Goal: Information Seeking & Learning: Learn about a topic

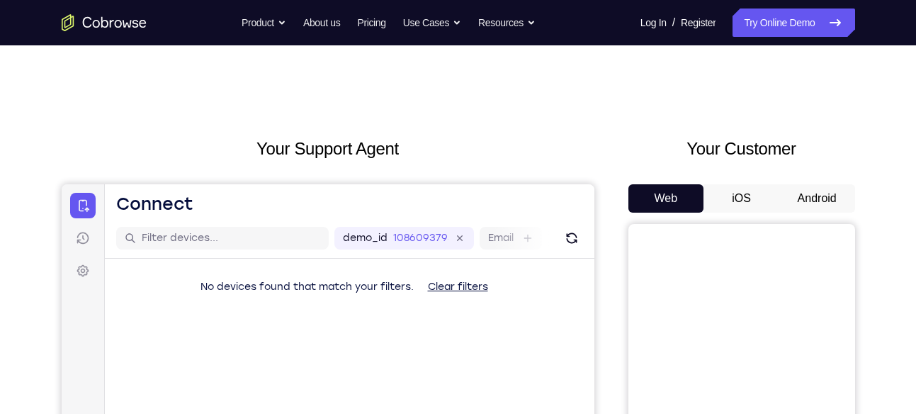
click at [798, 186] on button "Android" at bounding box center [817, 198] width 76 height 28
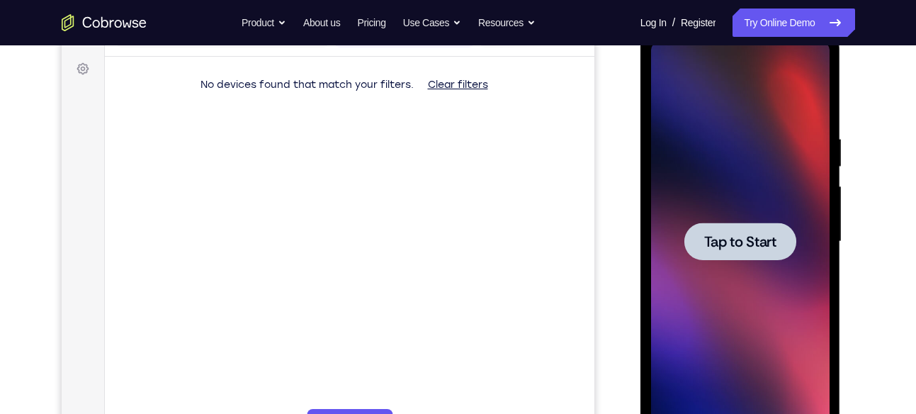
click at [764, 235] on span "Tap to Start" at bounding box center [740, 242] width 72 height 14
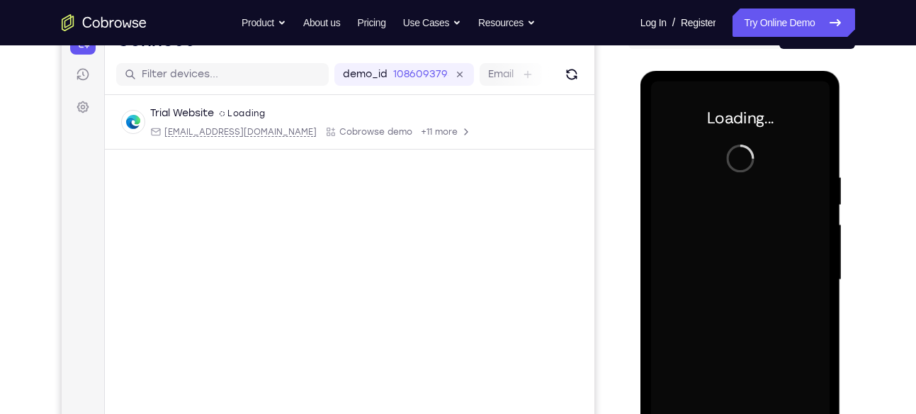
scroll to position [160, 0]
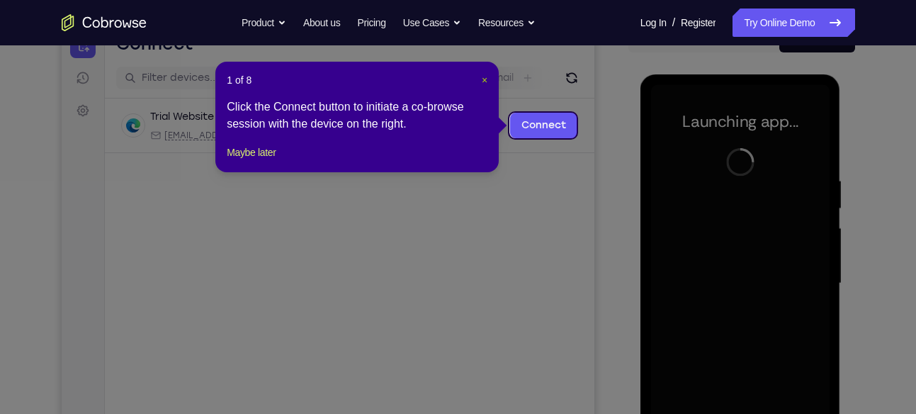
click at [485, 77] on span "×" at bounding box center [485, 79] width 6 height 11
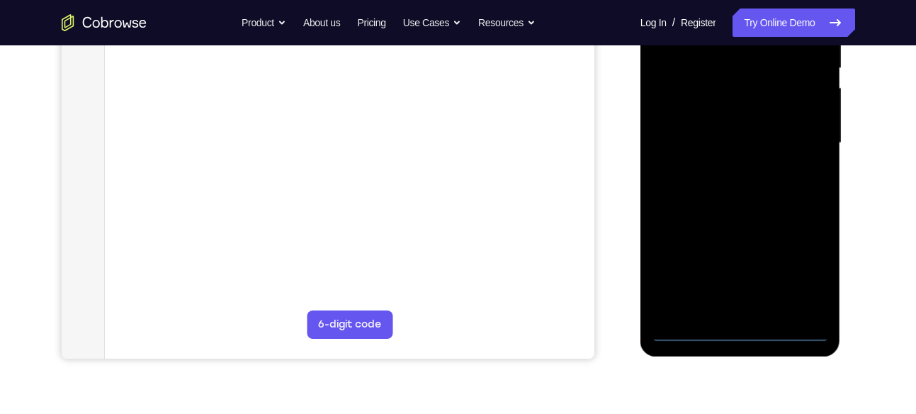
scroll to position [311, 0]
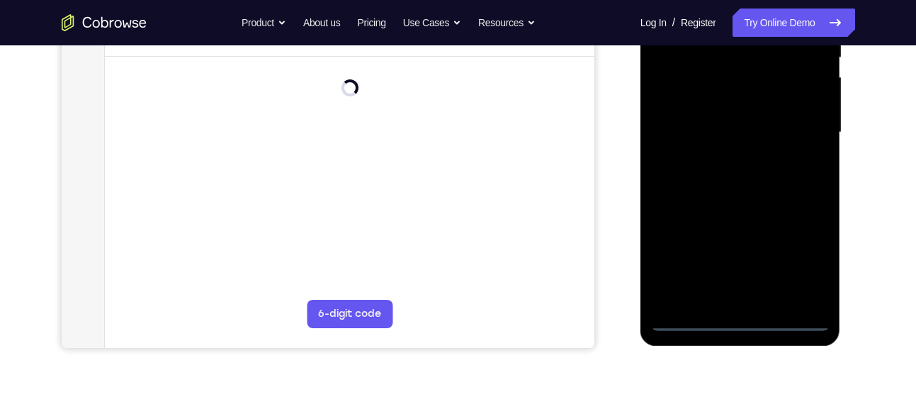
click at [741, 320] on div at bounding box center [740, 132] width 179 height 397
click at [798, 265] on div at bounding box center [740, 132] width 179 height 397
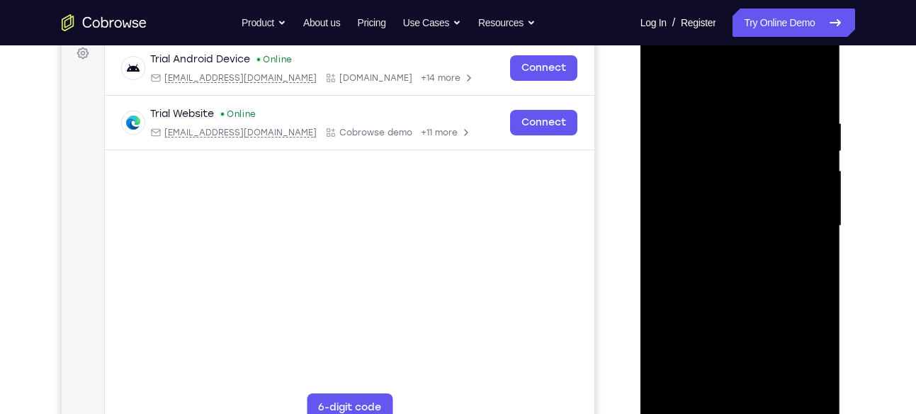
scroll to position [215, 0]
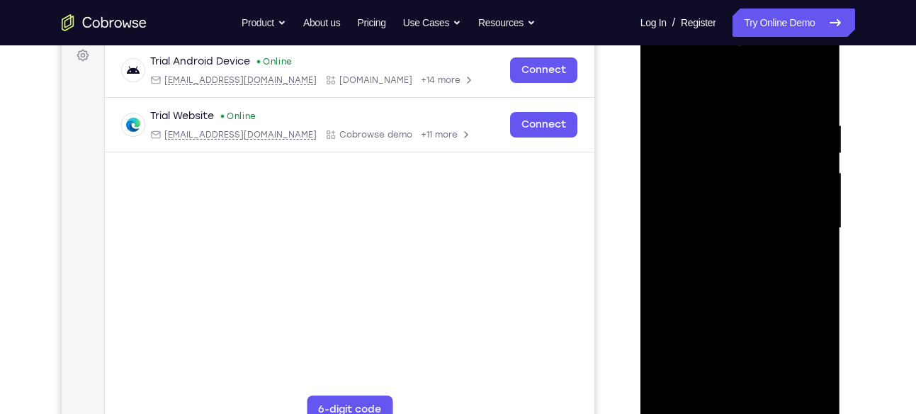
click at [720, 82] on div at bounding box center [740, 228] width 179 height 397
click at [686, 179] on div at bounding box center [740, 228] width 179 height 397
click at [678, 232] on div at bounding box center [740, 228] width 179 height 397
click at [689, 214] on div at bounding box center [740, 228] width 179 height 397
click at [686, 244] on div at bounding box center [740, 228] width 179 height 397
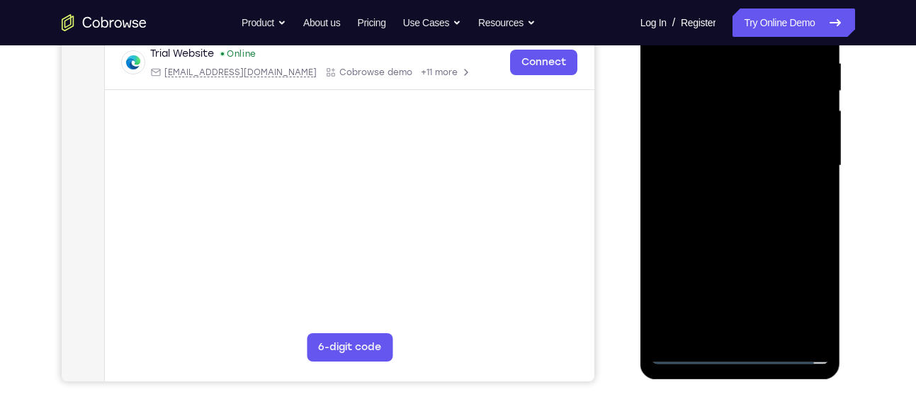
scroll to position [282, 0]
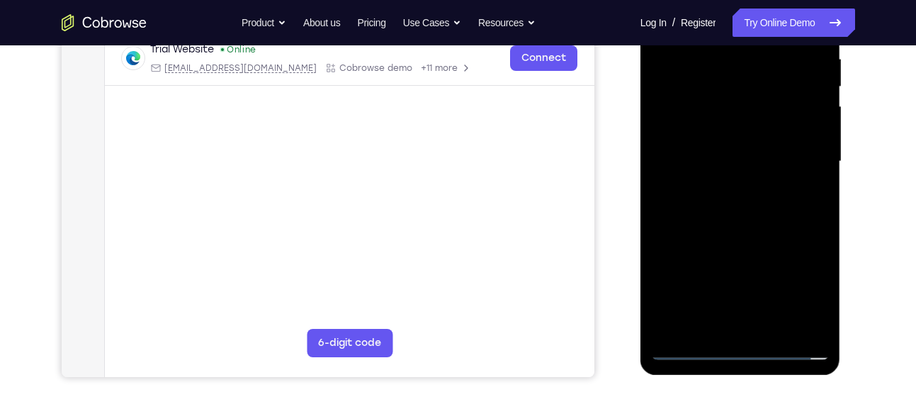
drag, startPoint x: 706, startPoint y: 234, endPoint x: 699, endPoint y: 151, distance: 83.3
click at [699, 151] on div at bounding box center [740, 161] width 179 height 397
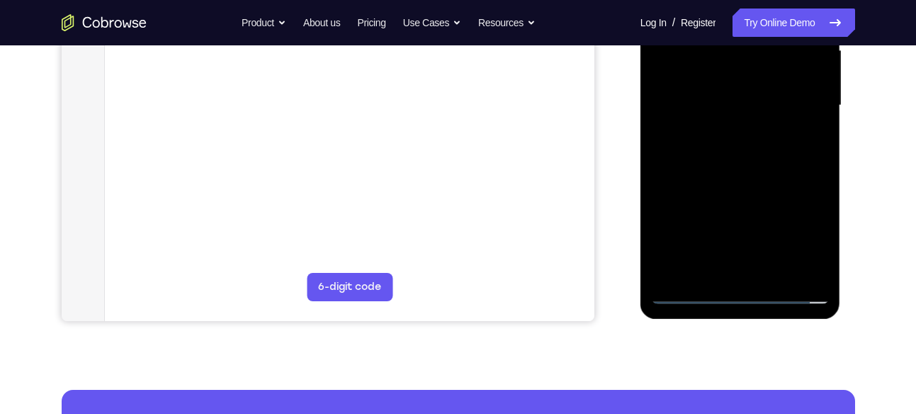
scroll to position [347, 0]
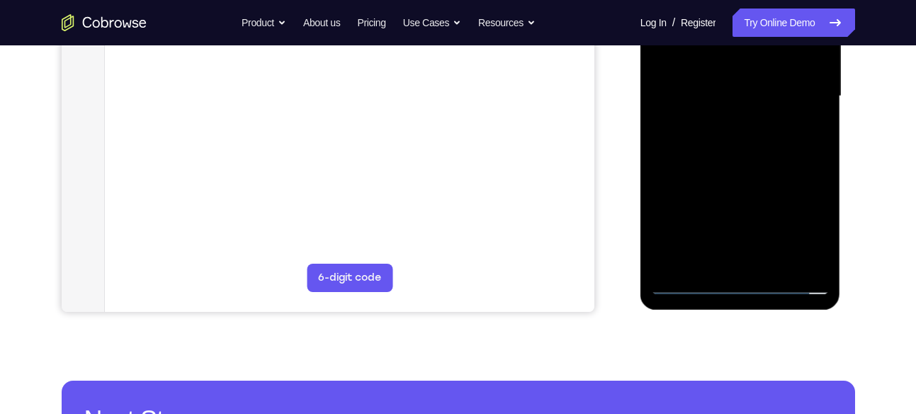
click at [735, 253] on div at bounding box center [740, 96] width 179 height 397
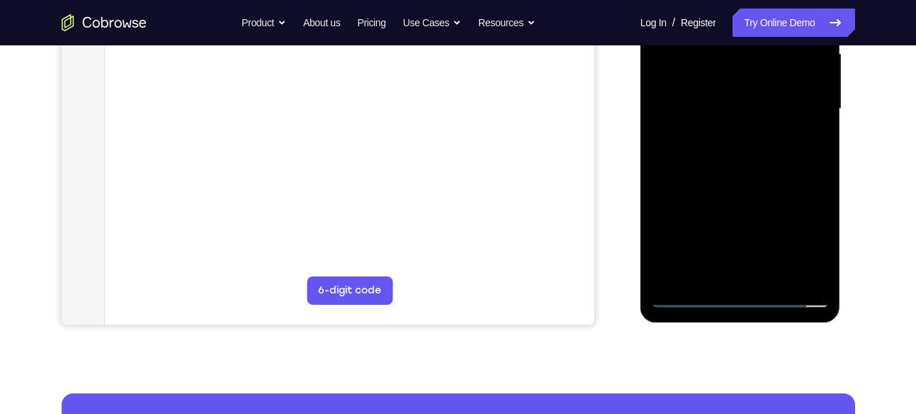
scroll to position [344, 0]
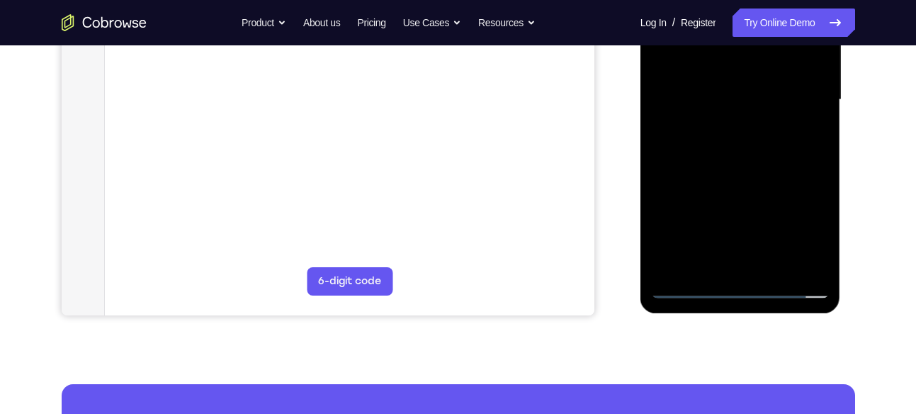
drag, startPoint x: 728, startPoint y: 214, endPoint x: 718, endPoint y: 72, distance: 142.8
click at [718, 72] on div at bounding box center [740, 100] width 179 height 397
drag, startPoint x: 689, startPoint y: 180, endPoint x: 733, endPoint y: 108, distance: 84.9
click at [733, 108] on div at bounding box center [740, 100] width 179 height 397
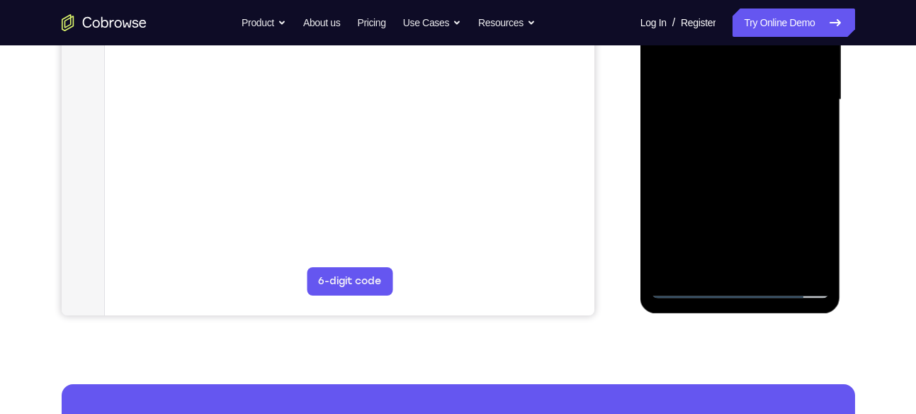
drag, startPoint x: 739, startPoint y: 80, endPoint x: 735, endPoint y: 214, distance: 134.0
click at [735, 214] on div at bounding box center [740, 100] width 179 height 397
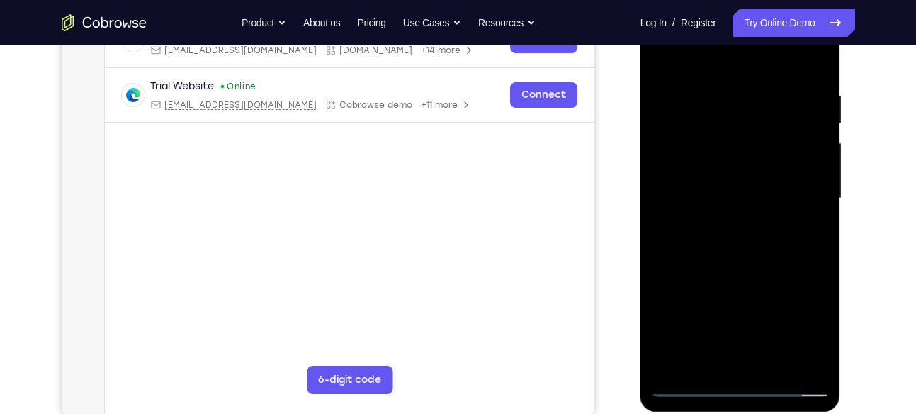
scroll to position [243, 0]
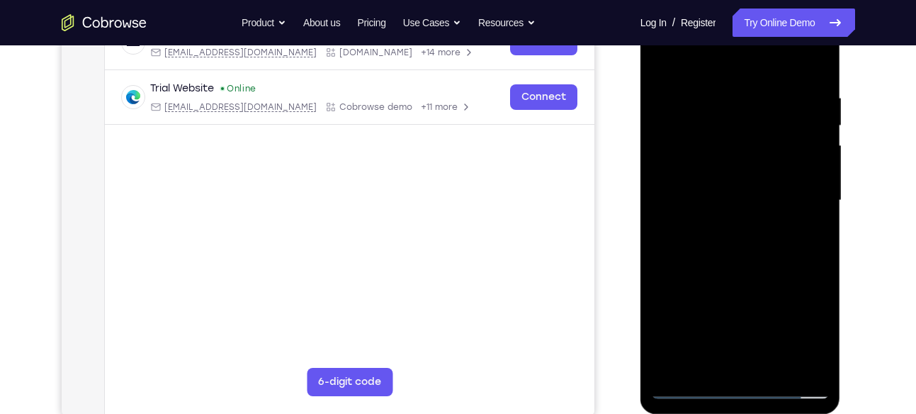
click at [696, 70] on div at bounding box center [740, 200] width 179 height 397
click at [786, 54] on div at bounding box center [740, 200] width 179 height 397
click at [668, 50] on div at bounding box center [740, 200] width 179 height 397
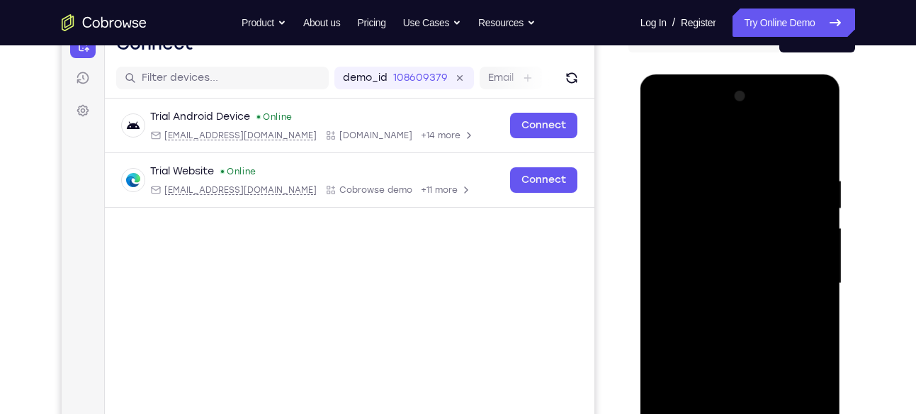
scroll to position [159, 0]
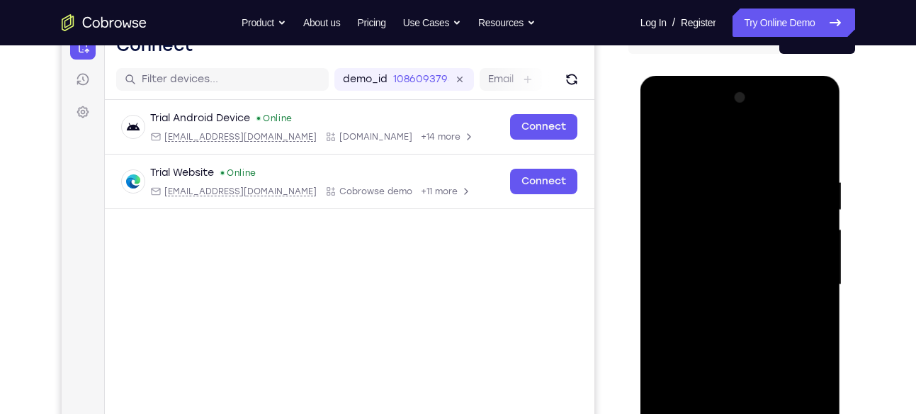
click at [801, 113] on div at bounding box center [740, 284] width 179 height 397
click at [662, 125] on div at bounding box center [740, 284] width 179 height 397
click at [799, 276] on div at bounding box center [740, 284] width 179 height 397
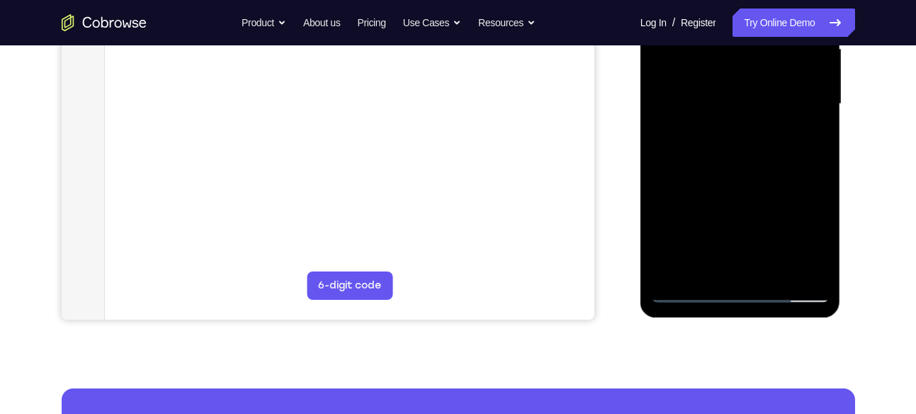
scroll to position [343, 0]
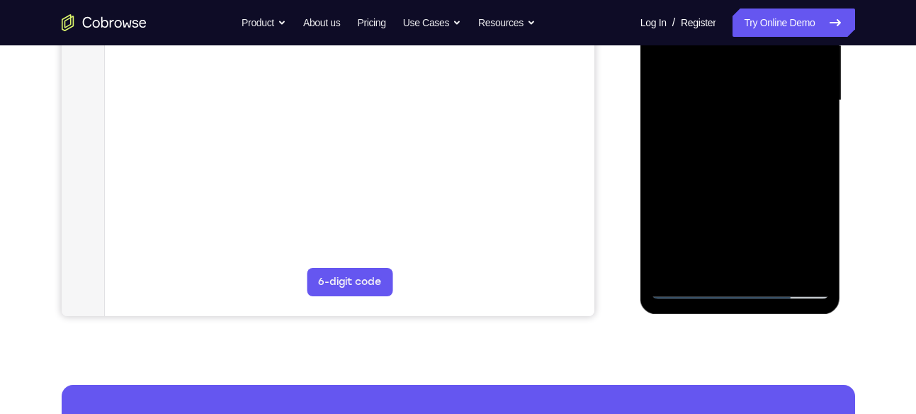
click at [753, 267] on div at bounding box center [740, 100] width 179 height 397
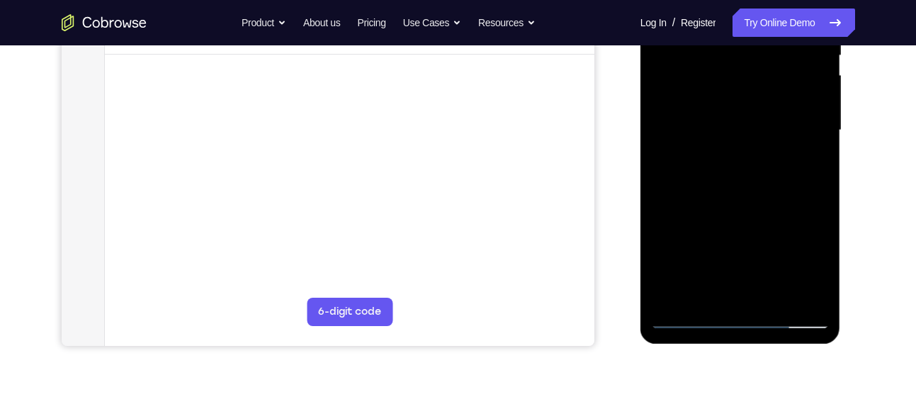
scroll to position [312, 0]
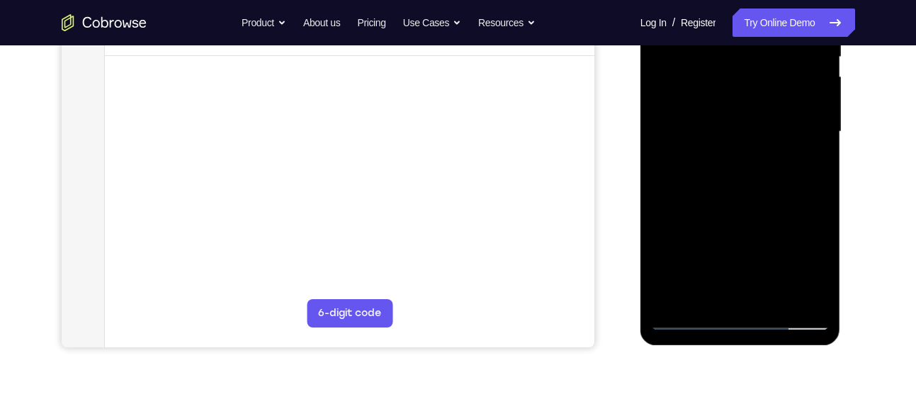
click at [722, 205] on div at bounding box center [740, 131] width 179 height 397
click at [718, 120] on div at bounding box center [740, 131] width 179 height 397
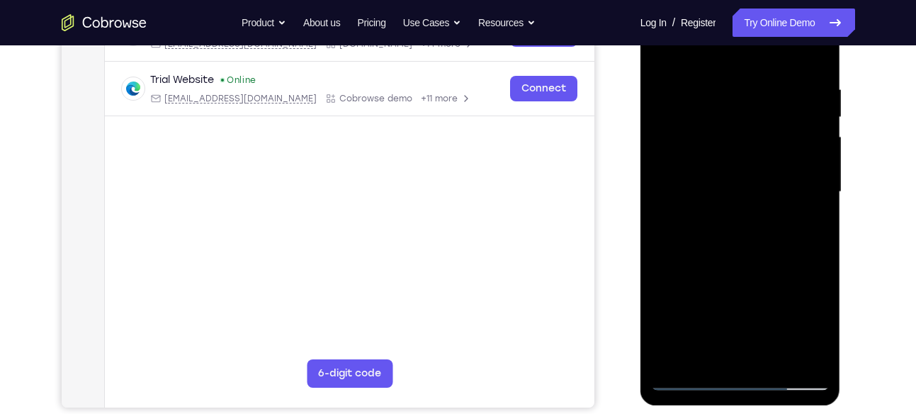
scroll to position [251, 0]
click at [719, 145] on div at bounding box center [740, 192] width 179 height 397
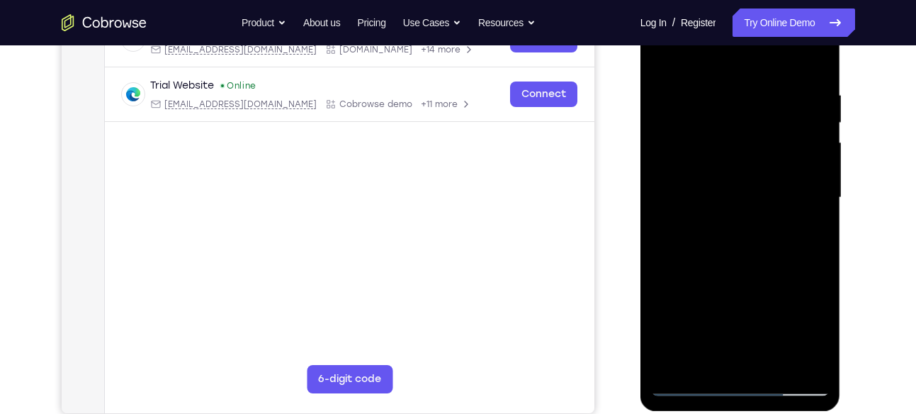
scroll to position [243, 0]
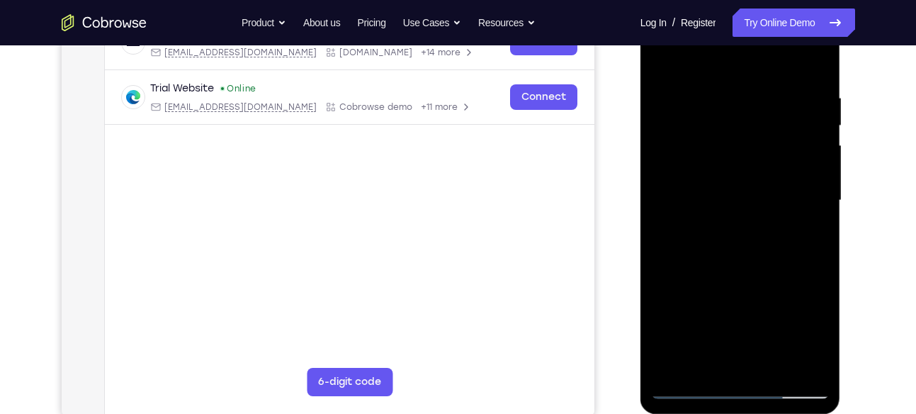
click at [707, 129] on div at bounding box center [740, 200] width 179 height 397
click at [813, 79] on div at bounding box center [740, 200] width 179 height 397
click at [723, 86] on div at bounding box center [740, 200] width 179 height 397
click at [811, 204] on div at bounding box center [740, 200] width 179 height 397
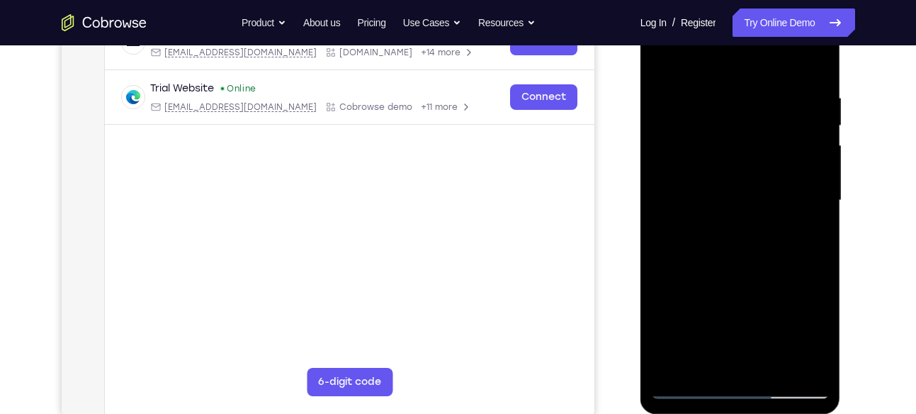
click at [811, 204] on div at bounding box center [740, 200] width 179 height 397
click at [815, 203] on div at bounding box center [740, 200] width 179 height 397
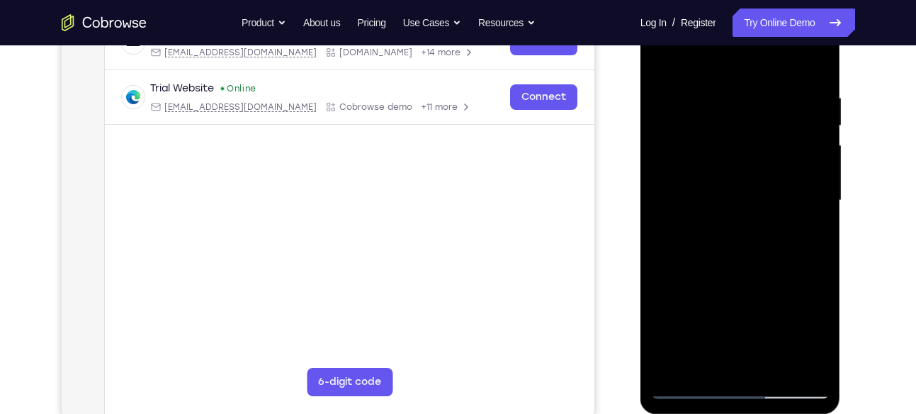
click at [815, 203] on div at bounding box center [740, 200] width 179 height 397
drag, startPoint x: 815, startPoint y: 203, endPoint x: 581, endPoint y: 215, distance: 234.1
click at [640, 215] on html "Online web based iOS Simulators and Android Emulators. Run iPhone, iPad, Mobile…" at bounding box center [741, 203] width 202 height 425
drag, startPoint x: 809, startPoint y: 205, endPoint x: 605, endPoint y: 204, distance: 204.1
click at [640, 204] on html "Online web based iOS Simulators and Android Emulators. Run iPhone, iPad, Mobile…" at bounding box center [741, 203] width 202 height 425
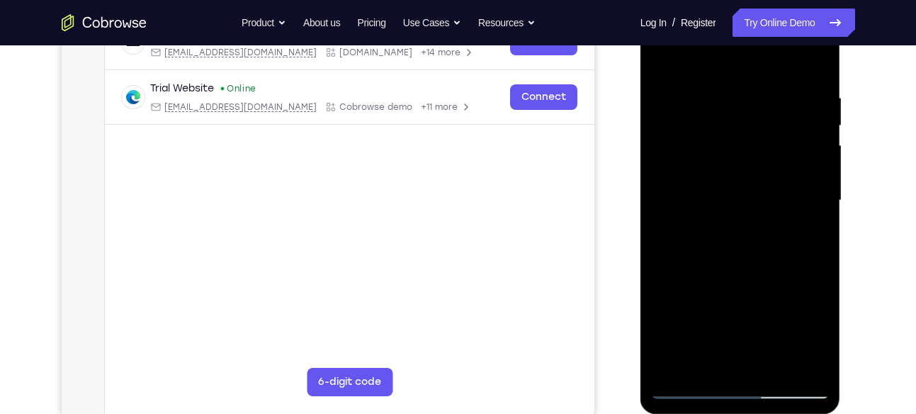
drag, startPoint x: 815, startPoint y: 199, endPoint x: 550, endPoint y: 201, distance: 265.7
click at [640, 201] on html "Online web based iOS Simulators and Android Emulators. Run iPhone, iPad, Mobile…" at bounding box center [741, 203] width 202 height 425
drag, startPoint x: 816, startPoint y: 215, endPoint x: 573, endPoint y: 214, distance: 243.0
click at [640, 214] on html "Online web based iOS Simulators and Android Emulators. Run iPhone, iPad, Mobile…" at bounding box center [741, 203] width 202 height 425
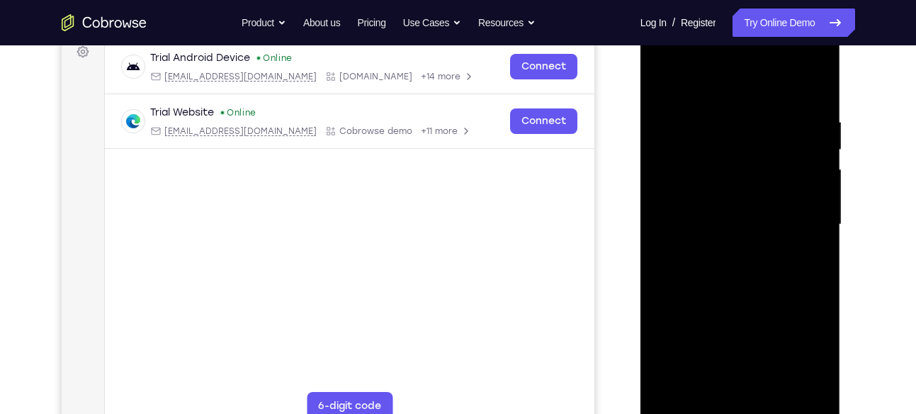
scroll to position [218, 0]
click at [805, 209] on div at bounding box center [740, 226] width 179 height 397
click at [809, 93] on div at bounding box center [740, 226] width 179 height 397
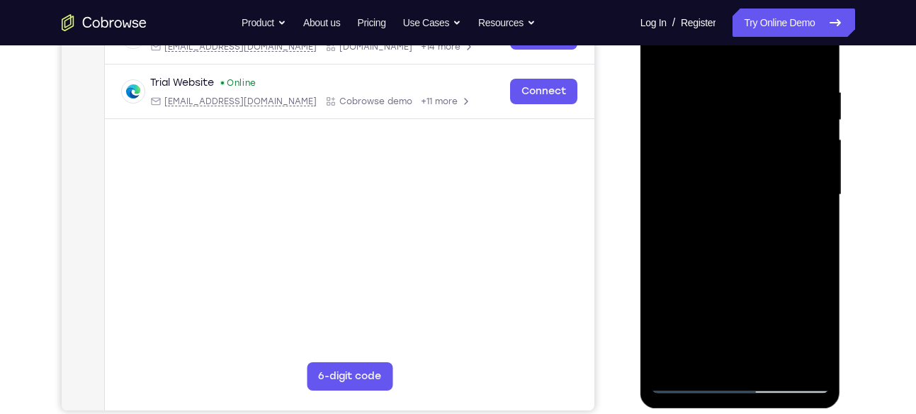
scroll to position [336, 0]
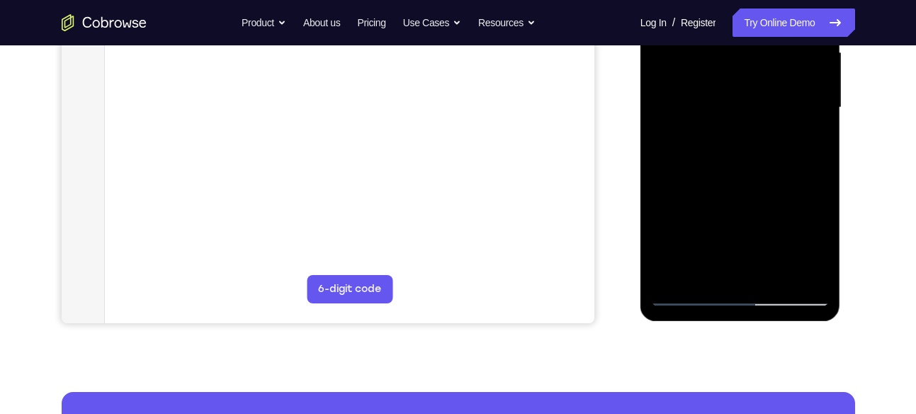
click at [775, 273] on div at bounding box center [740, 107] width 179 height 397
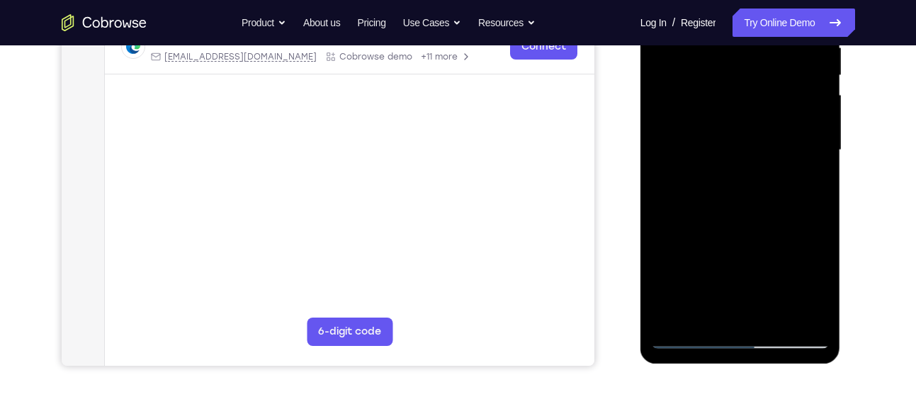
scroll to position [292, 0]
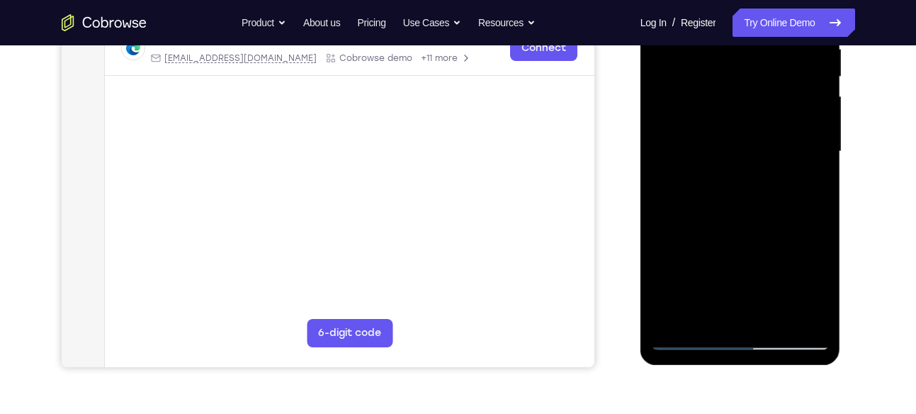
click at [737, 220] on div at bounding box center [740, 151] width 179 height 397
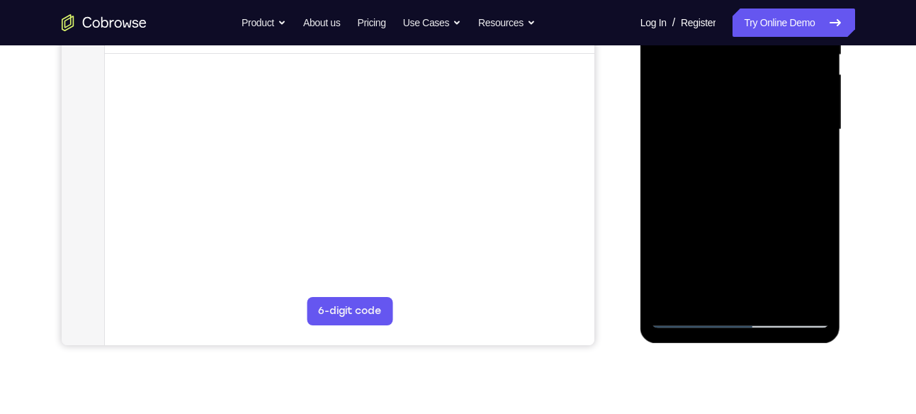
scroll to position [317, 0]
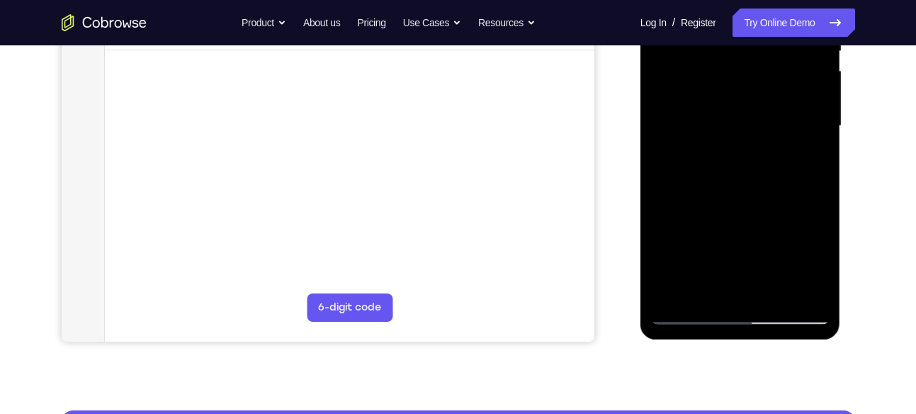
drag, startPoint x: 747, startPoint y: 263, endPoint x: 707, endPoint y: 117, distance: 151.2
click at [707, 117] on div at bounding box center [740, 126] width 179 height 397
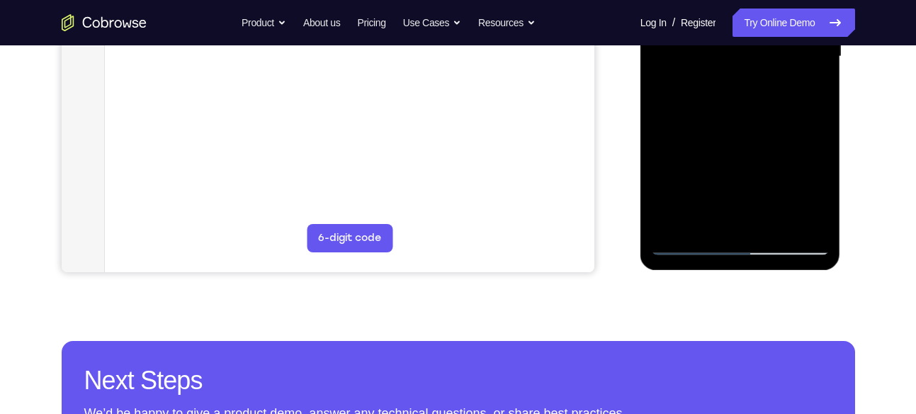
scroll to position [389, 0]
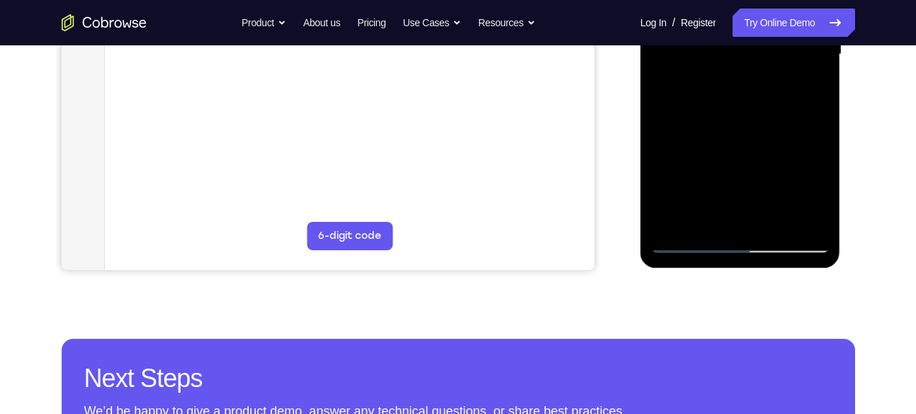
click at [685, 238] on div at bounding box center [740, 54] width 179 height 397
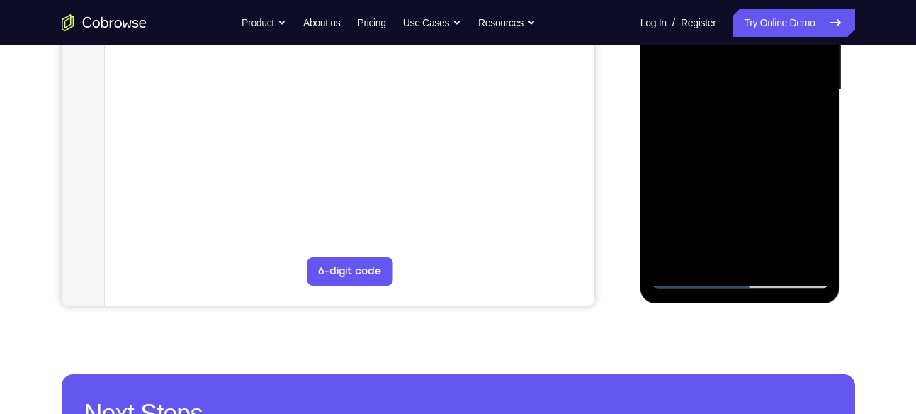
scroll to position [353, 0]
drag, startPoint x: 741, startPoint y: 208, endPoint x: 699, endPoint y: 52, distance: 161.4
click at [699, 52] on div at bounding box center [740, 90] width 179 height 397
drag, startPoint x: 718, startPoint y: 211, endPoint x: 692, endPoint y: 79, distance: 134.4
click at [692, 79] on div at bounding box center [740, 90] width 179 height 397
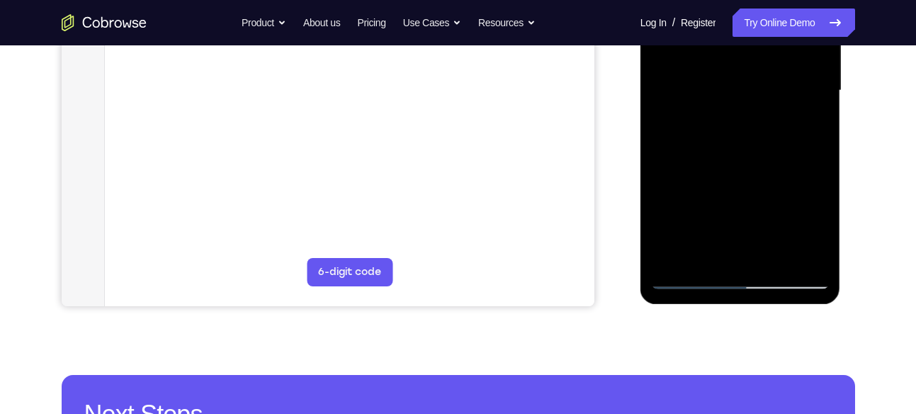
drag, startPoint x: 713, startPoint y: 214, endPoint x: 694, endPoint y: 35, distance: 179.6
click at [694, 35] on div at bounding box center [740, 90] width 179 height 397
drag, startPoint x: 711, startPoint y: 176, endPoint x: 704, endPoint y: 65, distance: 110.7
click at [704, 65] on div at bounding box center [740, 90] width 179 height 397
click at [662, 101] on div at bounding box center [740, 90] width 179 height 397
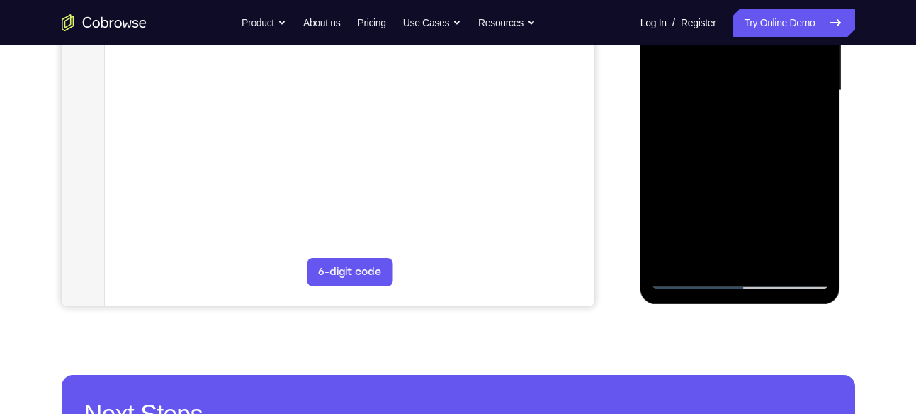
drag, startPoint x: 715, startPoint y: 213, endPoint x: 706, endPoint y: 60, distance: 153.3
click at [706, 60] on div at bounding box center [740, 90] width 179 height 397
click at [820, 164] on div at bounding box center [740, 90] width 179 height 397
click at [818, 166] on div at bounding box center [740, 90] width 179 height 397
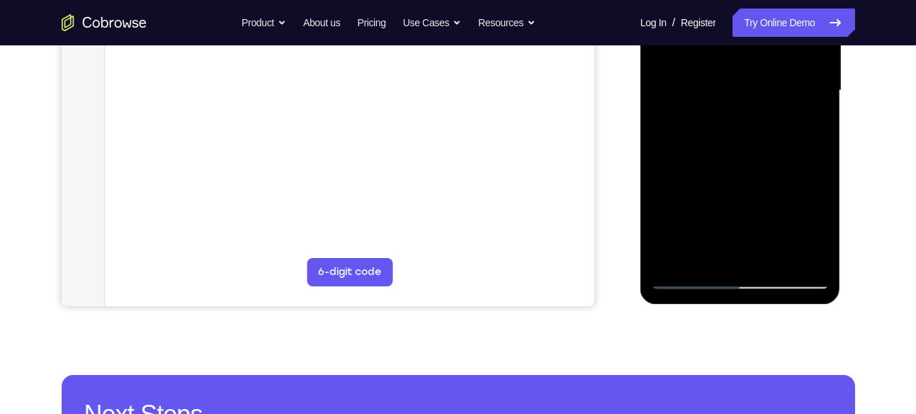
click at [818, 166] on div at bounding box center [740, 90] width 179 height 397
drag, startPoint x: 711, startPoint y: 125, endPoint x: 716, endPoint y: 231, distance: 105.7
click at [716, 231] on div at bounding box center [740, 90] width 179 height 397
click at [728, 137] on div at bounding box center [740, 90] width 179 height 397
drag, startPoint x: 722, startPoint y: 208, endPoint x: 706, endPoint y: 38, distance: 170.8
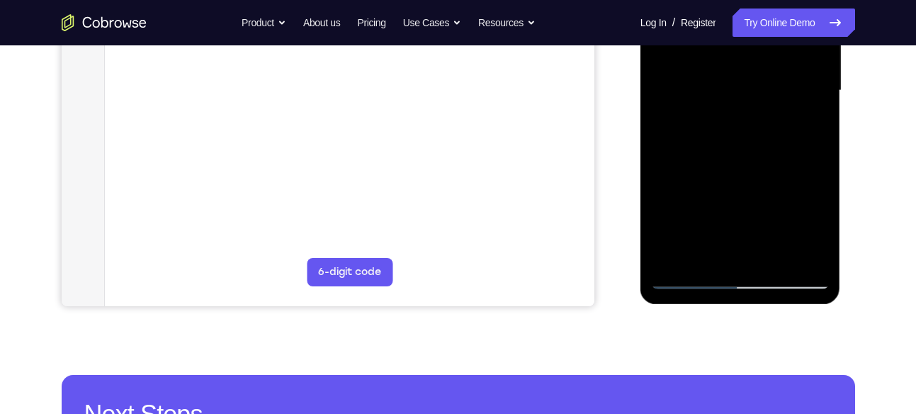
click at [706, 38] on div at bounding box center [740, 90] width 179 height 397
drag, startPoint x: 696, startPoint y: 188, endPoint x: 684, endPoint y: 10, distance: 179.0
click at [684, 10] on div at bounding box center [740, 90] width 179 height 397
drag, startPoint x: 698, startPoint y: 204, endPoint x: 692, endPoint y: 76, distance: 128.4
click at [692, 76] on div at bounding box center [740, 90] width 179 height 397
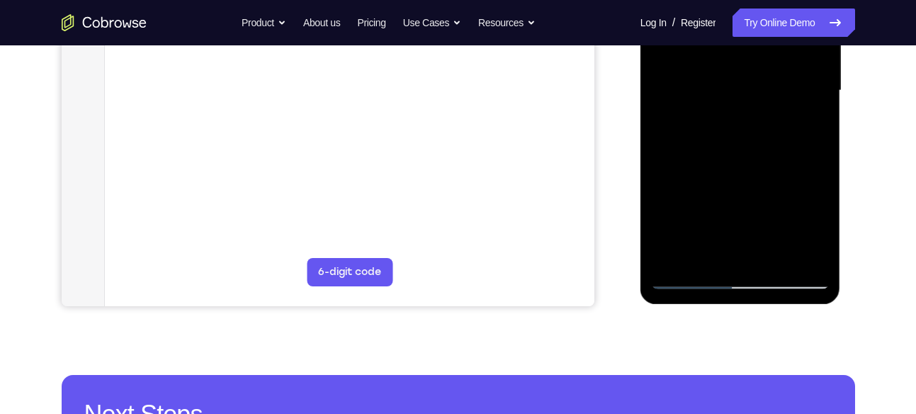
click at [819, 214] on div at bounding box center [740, 90] width 179 height 397
drag, startPoint x: 773, startPoint y: 237, endPoint x: 728, endPoint y: 91, distance: 151.9
click at [728, 91] on div at bounding box center [740, 90] width 179 height 397
drag, startPoint x: 739, startPoint y: 209, endPoint x: 700, endPoint y: 45, distance: 168.2
click at [700, 45] on div at bounding box center [740, 90] width 179 height 397
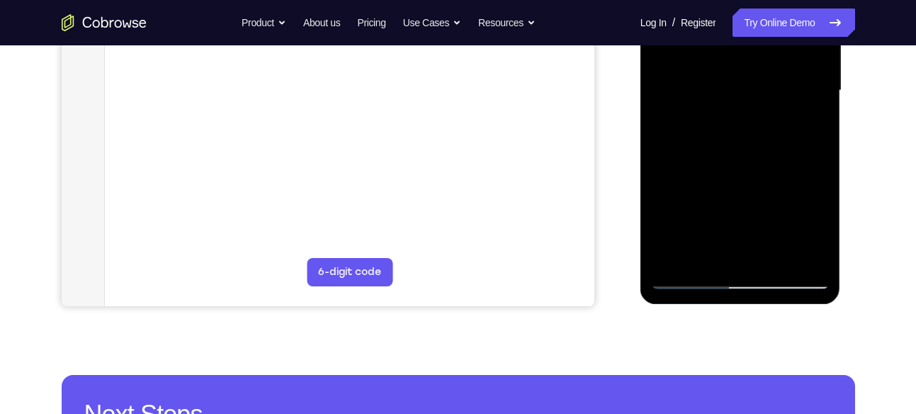
drag, startPoint x: 720, startPoint y: 224, endPoint x: 706, endPoint y: 60, distance: 164.9
click at [706, 60] on div at bounding box center [740, 90] width 179 height 397
drag, startPoint x: 758, startPoint y: 188, endPoint x: 737, endPoint y: 69, distance: 121.6
click at [737, 69] on div at bounding box center [740, 90] width 179 height 397
drag, startPoint x: 737, startPoint y: 97, endPoint x: 738, endPoint y: 173, distance: 75.8
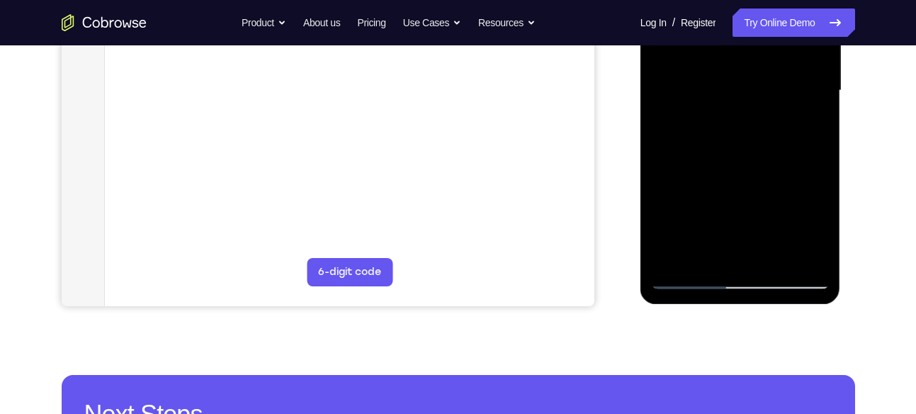
click at [738, 173] on div at bounding box center [740, 90] width 179 height 397
drag, startPoint x: 720, startPoint y: 196, endPoint x: 699, endPoint y: 70, distance: 127.8
click at [699, 70] on div at bounding box center [740, 90] width 179 height 397
click at [811, 261] on div at bounding box center [740, 90] width 179 height 397
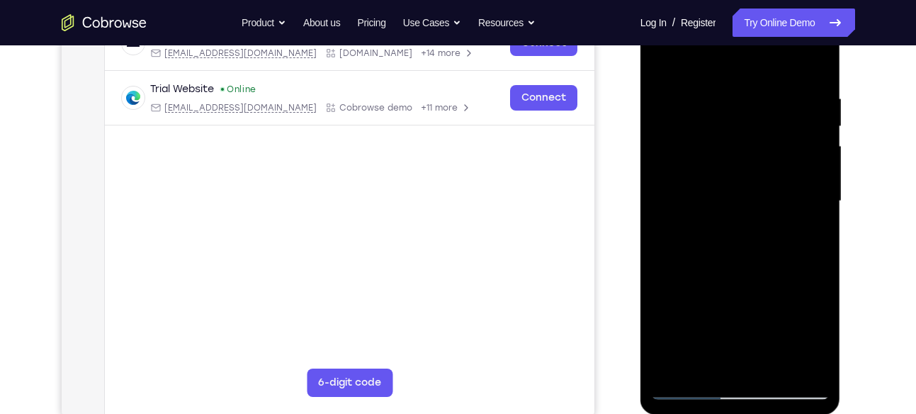
scroll to position [242, 0]
click at [664, 55] on div at bounding box center [740, 202] width 179 height 397
drag, startPoint x: 745, startPoint y: 293, endPoint x: 721, endPoint y: 108, distance: 185.8
click at [721, 108] on div at bounding box center [740, 202] width 179 height 397
drag, startPoint x: 743, startPoint y: 254, endPoint x: 723, endPoint y: 54, distance: 201.5
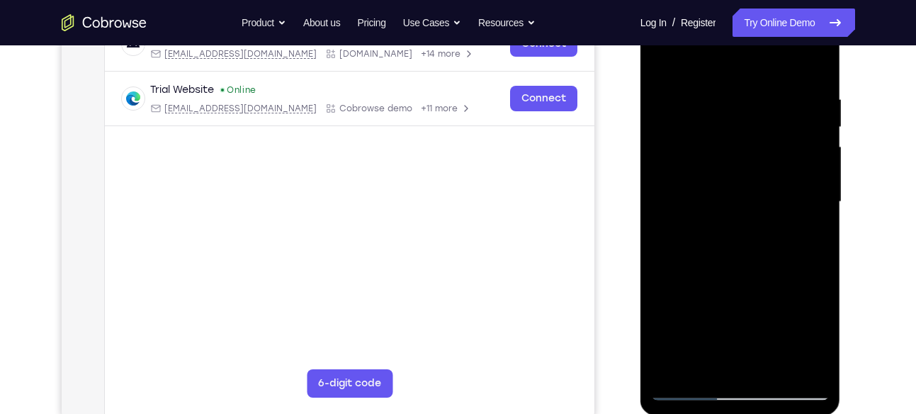
click at [723, 54] on div at bounding box center [740, 202] width 179 height 397
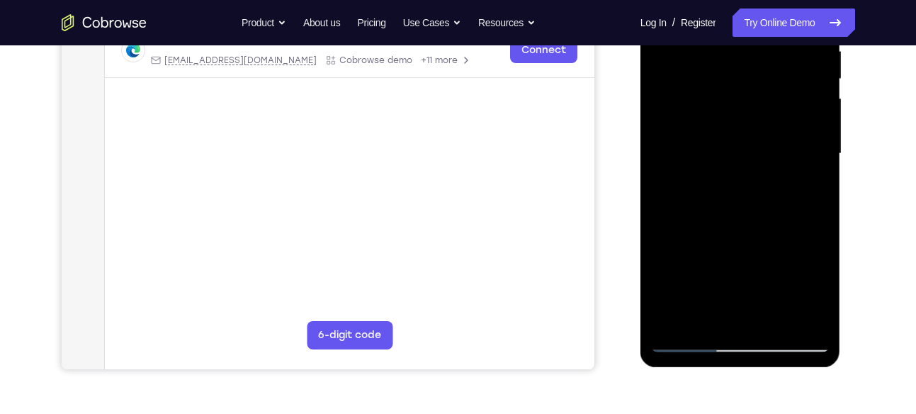
scroll to position [307, 0]
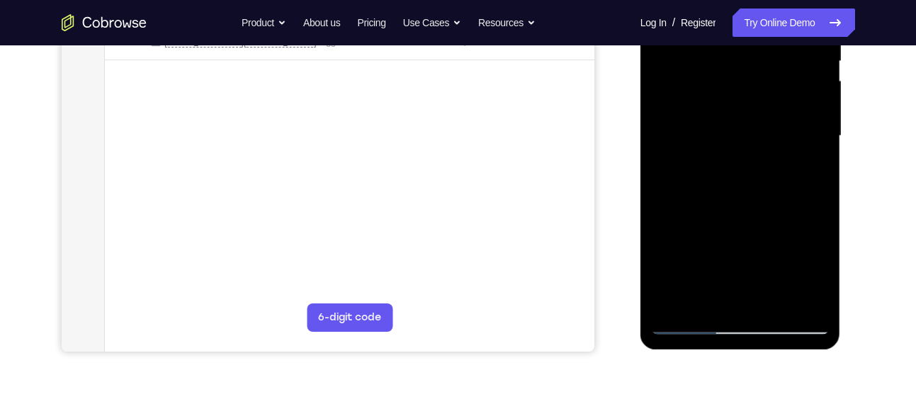
drag, startPoint x: 760, startPoint y: 213, endPoint x: 747, endPoint y: 45, distance: 169.2
click at [747, 45] on div at bounding box center [740, 136] width 179 height 397
click at [672, 267] on div at bounding box center [740, 136] width 179 height 397
click at [726, 158] on div at bounding box center [740, 136] width 179 height 397
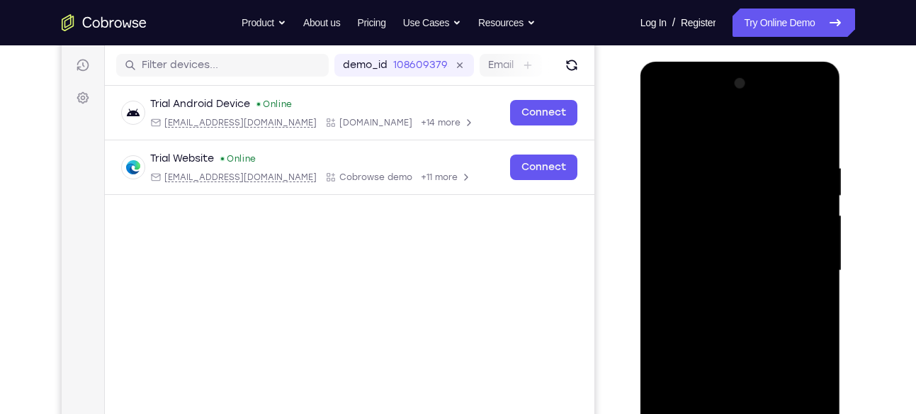
scroll to position [172, 0]
click at [795, 103] on div at bounding box center [740, 271] width 179 height 397
click at [712, 135] on div at bounding box center [740, 271] width 179 height 397
click at [814, 122] on div at bounding box center [740, 271] width 179 height 397
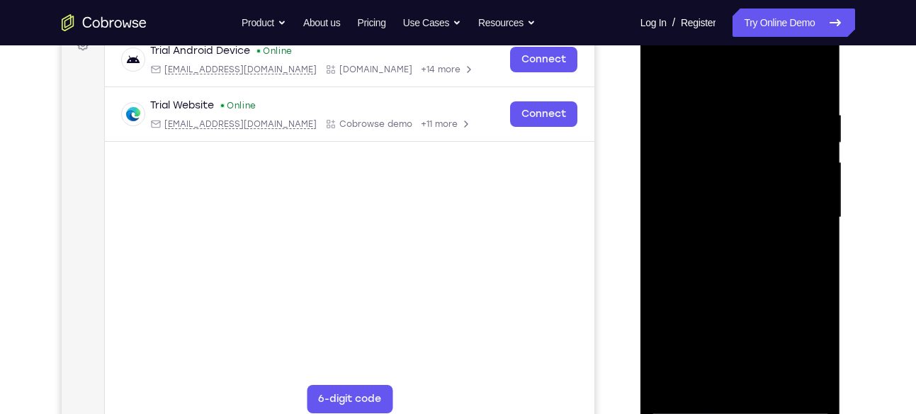
scroll to position [227, 0]
drag, startPoint x: 757, startPoint y: 275, endPoint x: 692, endPoint y: -7, distance: 289.3
click at [692, 8] on html "Online web based iOS Simulators and Android Emulators. Run iPhone, iPad, Mobile…" at bounding box center [741, 220] width 202 height 425
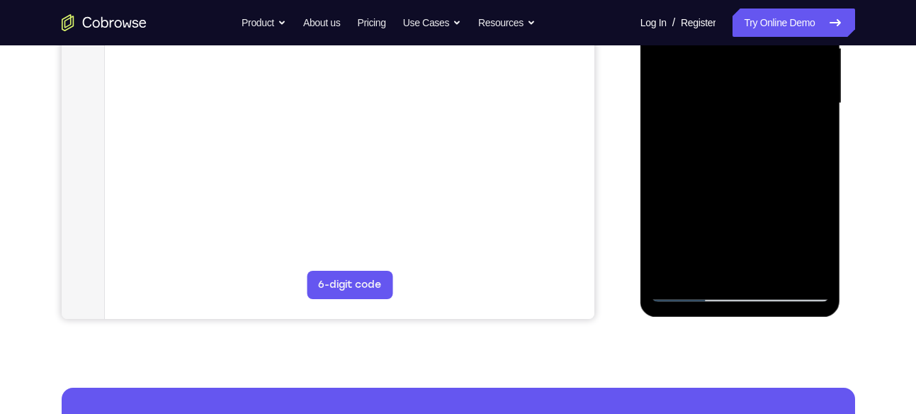
scroll to position [341, 0]
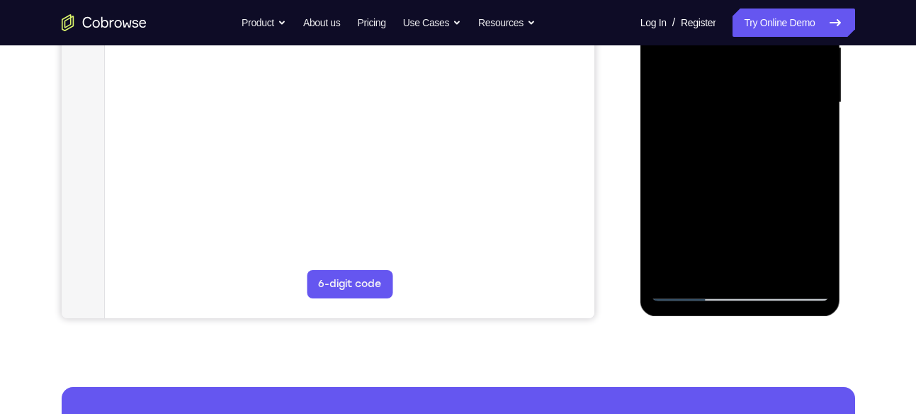
click at [679, 270] on div at bounding box center [740, 102] width 179 height 397
click at [725, 130] on div at bounding box center [740, 102] width 179 height 397
